Goal: Transaction & Acquisition: Obtain resource

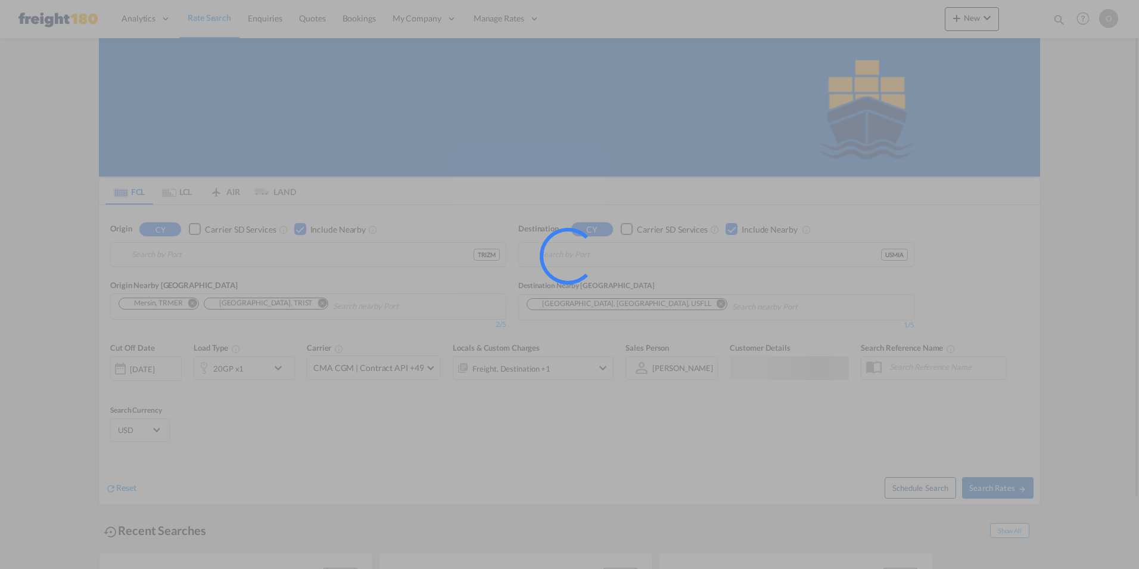
type input "Izmir, TRIZM"
type input "[GEOGRAPHIC_DATA], [GEOGRAPHIC_DATA], [GEOGRAPHIC_DATA]"
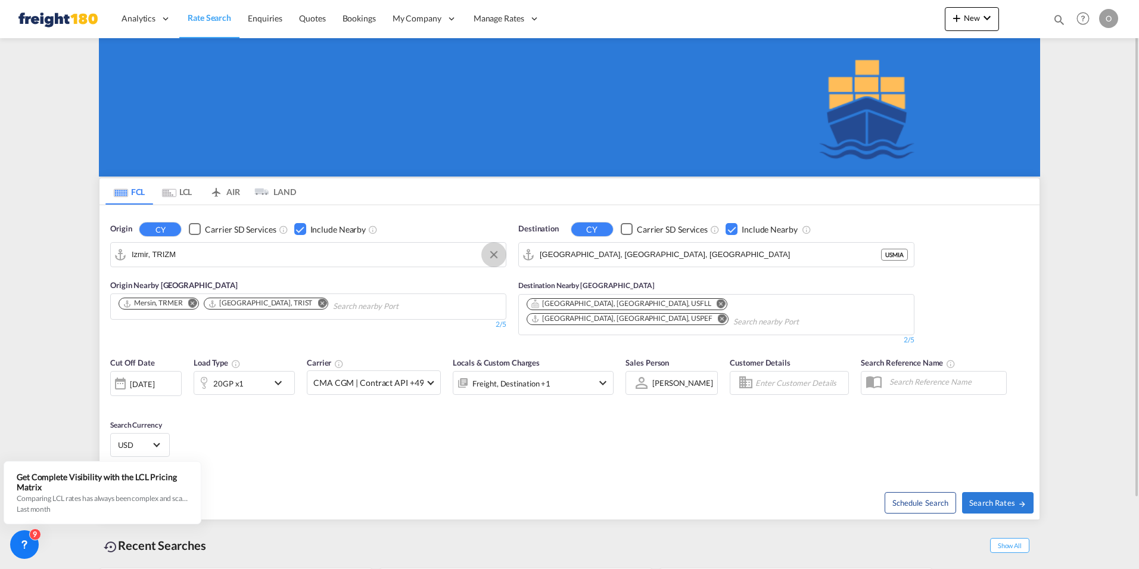
click at [491, 252] on button "Clear Input" at bounding box center [494, 255] width 18 height 18
click at [203, 290] on div "Mundra India INMUN" at bounding box center [224, 287] width 226 height 36
type input "Mundra, INMUN"
drag, startPoint x: 623, startPoint y: 249, endPoint x: 487, endPoint y: 256, distance: 136.0
click at [487, 256] on div "Origin CY Carrier SD Services Include Nearby Mundra, INMUN Origin Nearby [GEOGR…" at bounding box center [570, 278] width 940 height 146
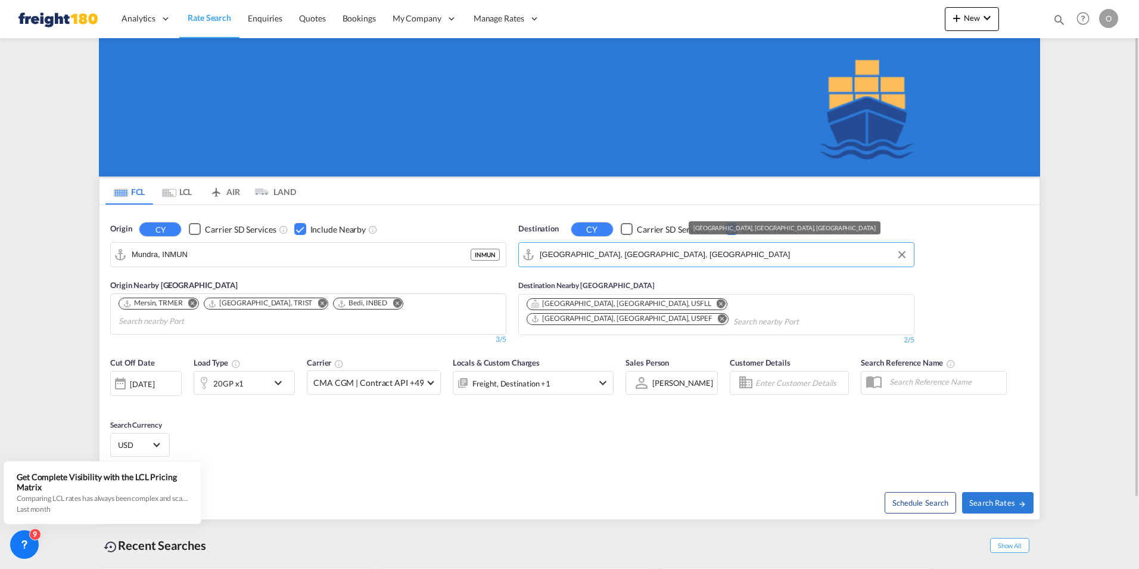
click at [604, 251] on input "[GEOGRAPHIC_DATA], [GEOGRAPHIC_DATA], [GEOGRAPHIC_DATA]" at bounding box center [724, 255] width 368 height 18
drag, startPoint x: 604, startPoint y: 251, endPoint x: 541, endPoint y: 254, distance: 63.8
click at [541, 254] on input "[GEOGRAPHIC_DATA], [GEOGRAPHIC_DATA], [GEOGRAPHIC_DATA]" at bounding box center [724, 255] width 368 height 18
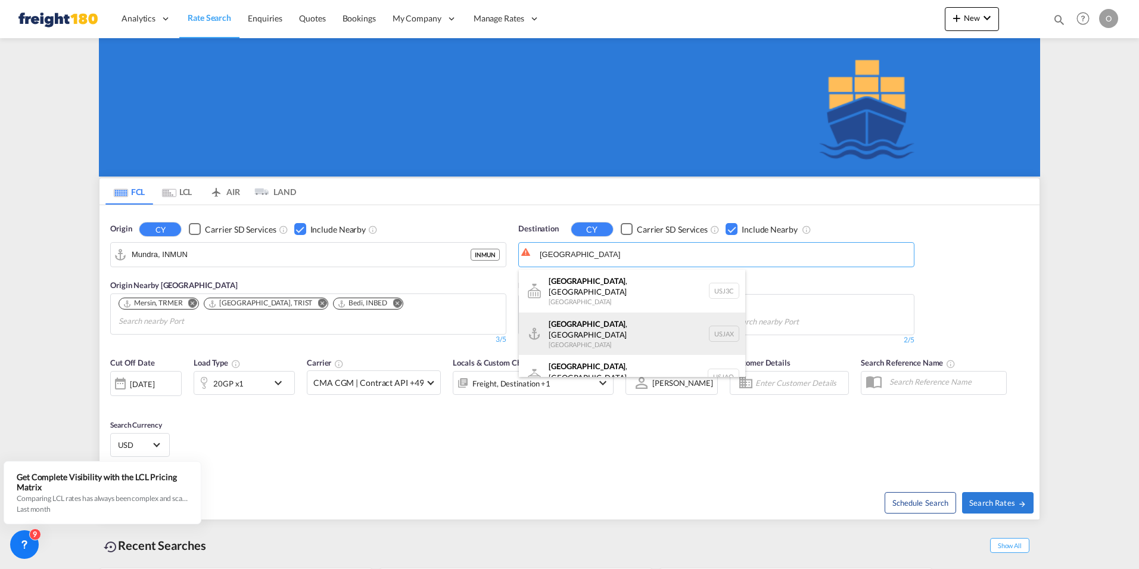
click at [586, 318] on div "[GEOGRAPHIC_DATA] , [GEOGRAPHIC_DATA] [GEOGRAPHIC_DATA] USJAX" at bounding box center [632, 333] width 226 height 43
type input "[GEOGRAPHIC_DATA], [GEOGRAPHIC_DATA], [GEOGRAPHIC_DATA]"
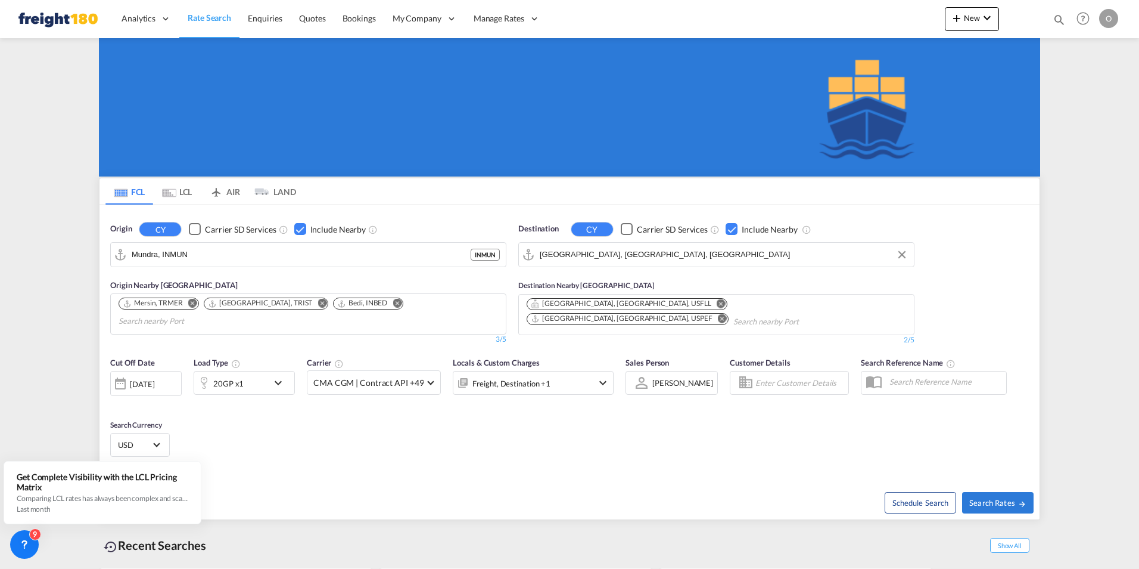
click at [295, 234] on div "Checkbox No Ink" at bounding box center [300, 229] width 12 height 12
click at [734, 228] on div "Checkbox No Ink" at bounding box center [732, 229] width 12 height 12
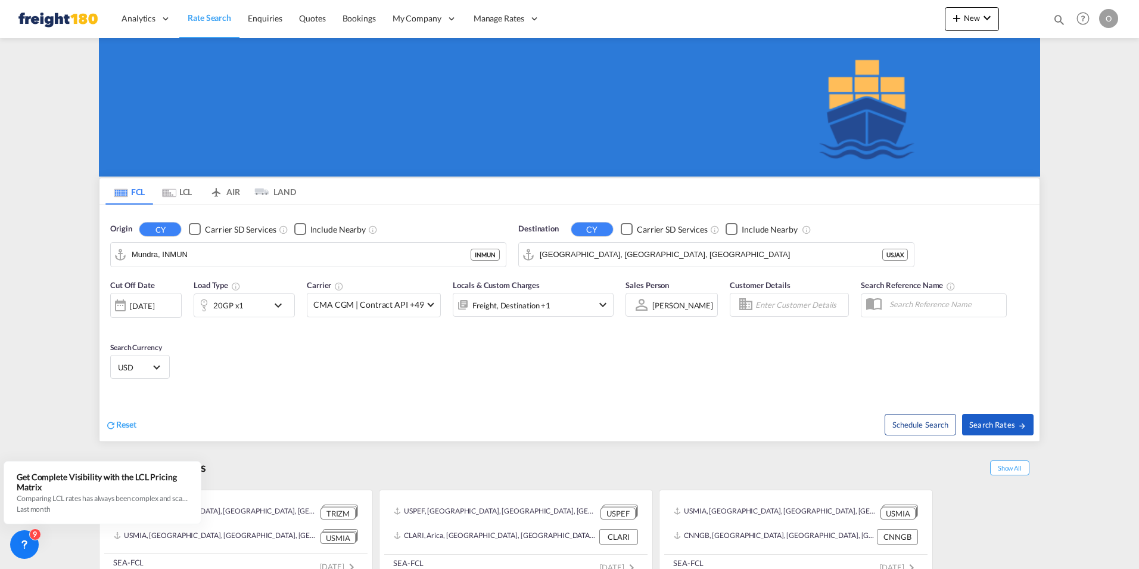
click at [984, 420] on span "Search Rates" at bounding box center [998, 425] width 57 height 10
type input "INMUN to USJAX / [DATE]"
